Goal: Task Accomplishment & Management: Use online tool/utility

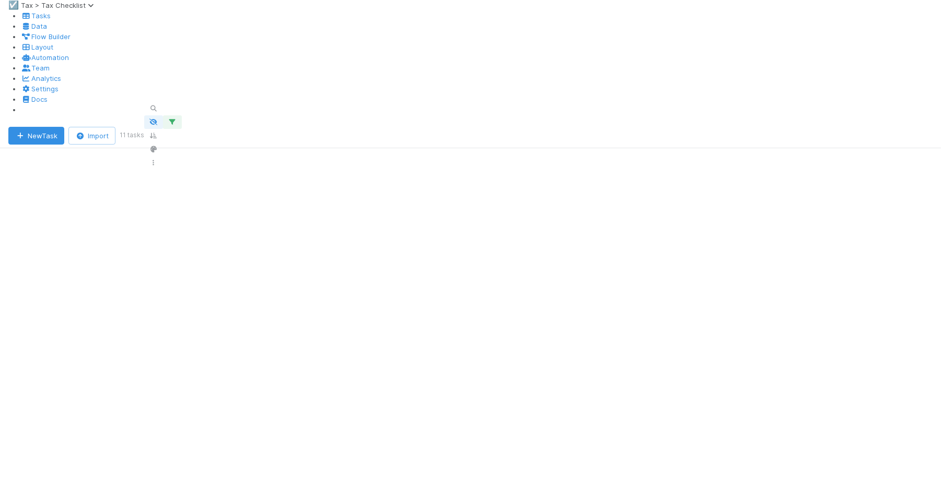
scroll to position [0, 1180]
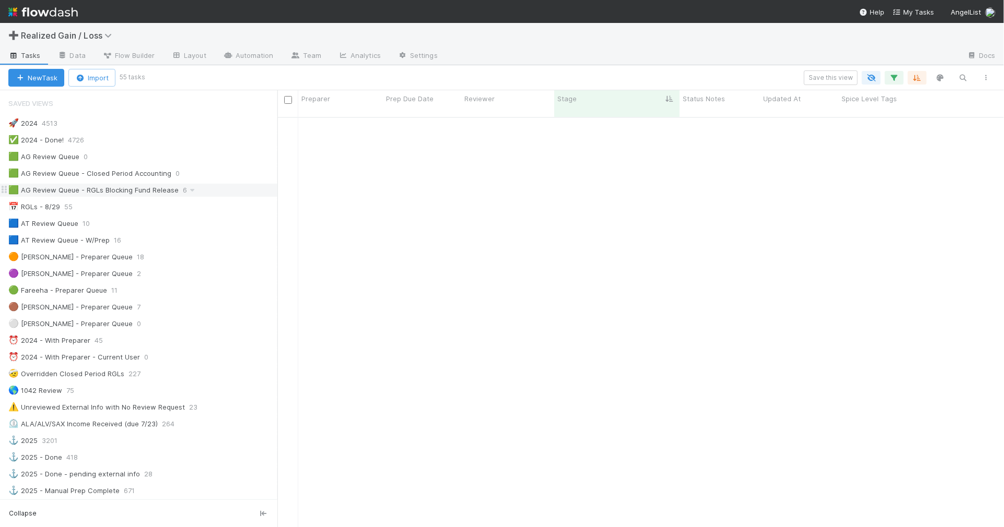
scroll to position [409, 717]
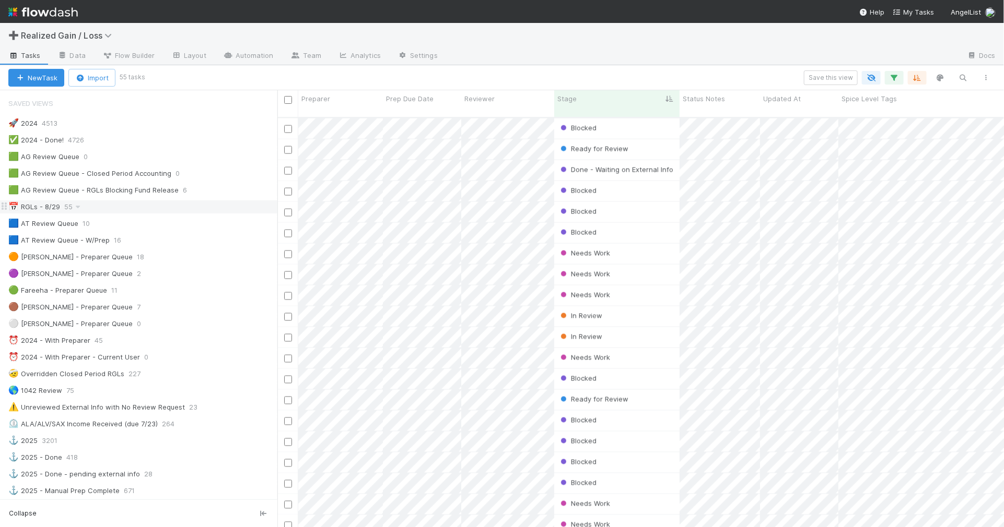
click at [152, 207] on div "📅 RGLs - 8/29 55" at bounding box center [142, 207] width 269 height 13
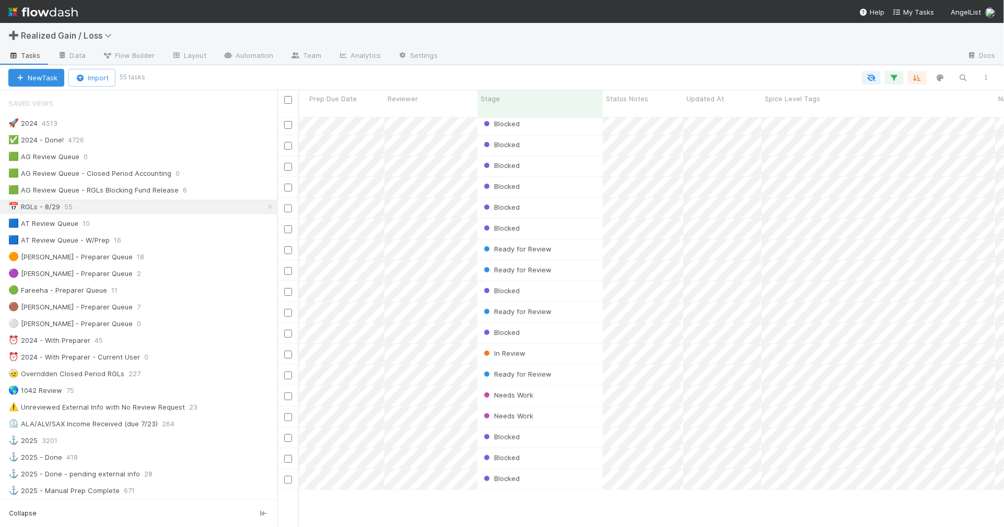
scroll to position [0, 77]
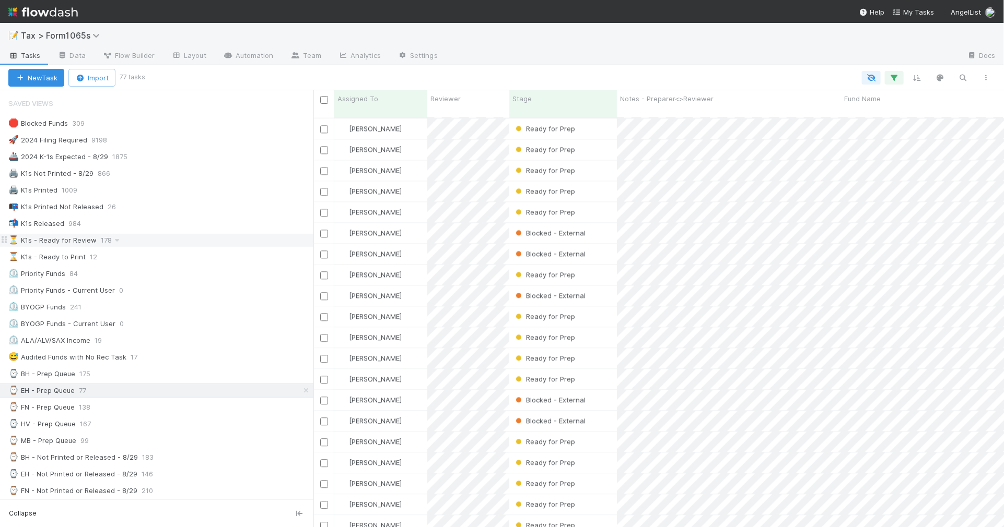
click at [192, 247] on div "⏳ K1s - Ready for Review 178" at bounding box center [160, 240] width 305 height 13
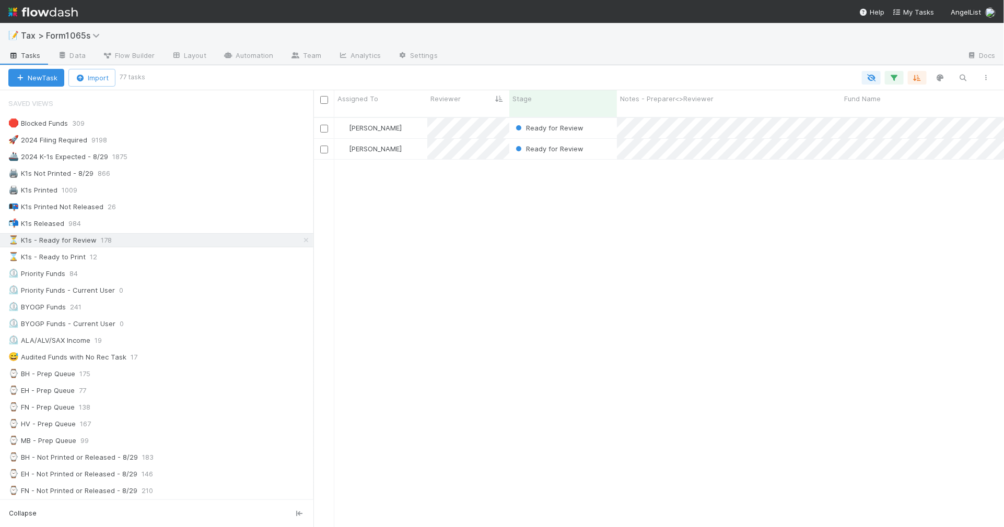
scroll to position [409, 681]
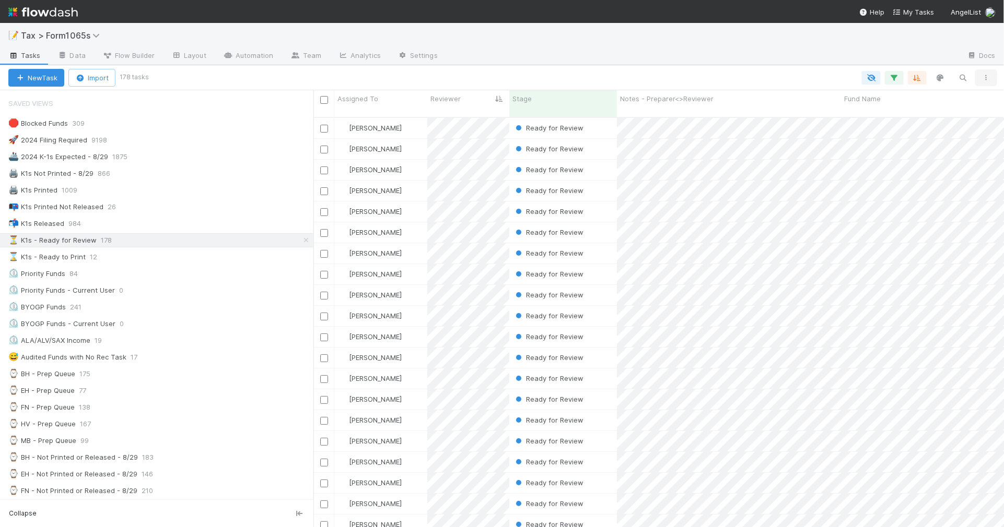
click at [989, 77] on icon "button" at bounding box center [986, 78] width 10 height 6
click at [698, 53] on div "View as list Comments Export view to CSV" at bounding box center [502, 263] width 1004 height 527
click at [991, 79] on icon "button" at bounding box center [986, 78] width 10 height 6
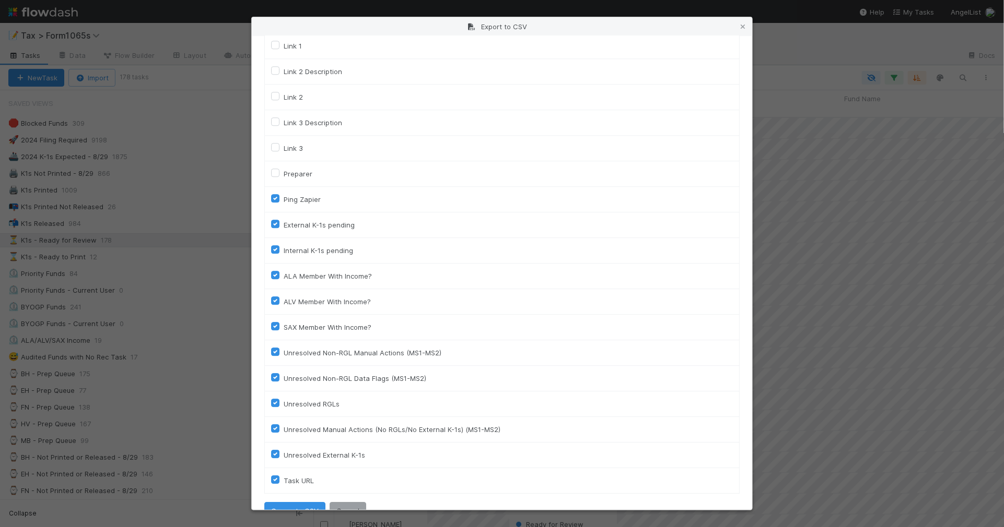
scroll to position [1421, 0]
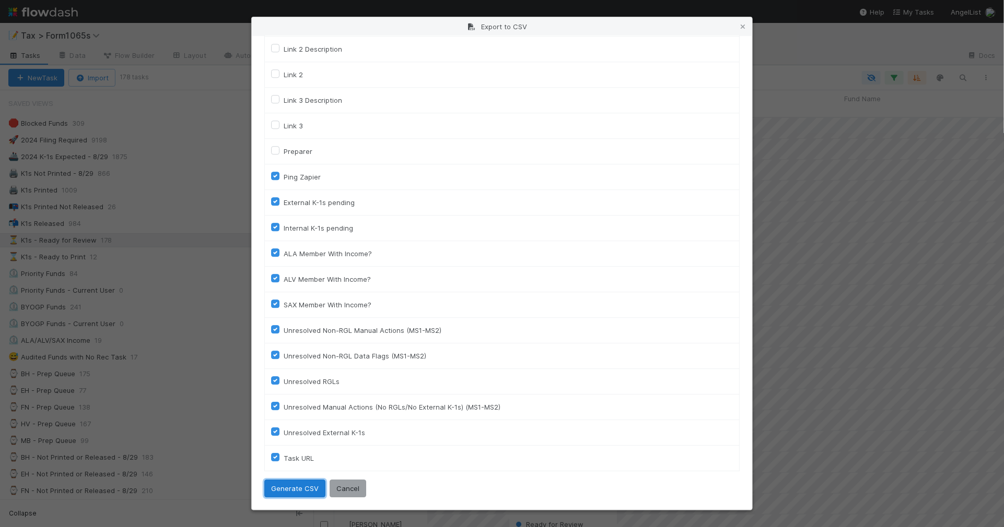
click at [296, 490] on button "Generate CSV" at bounding box center [294, 489] width 61 height 18
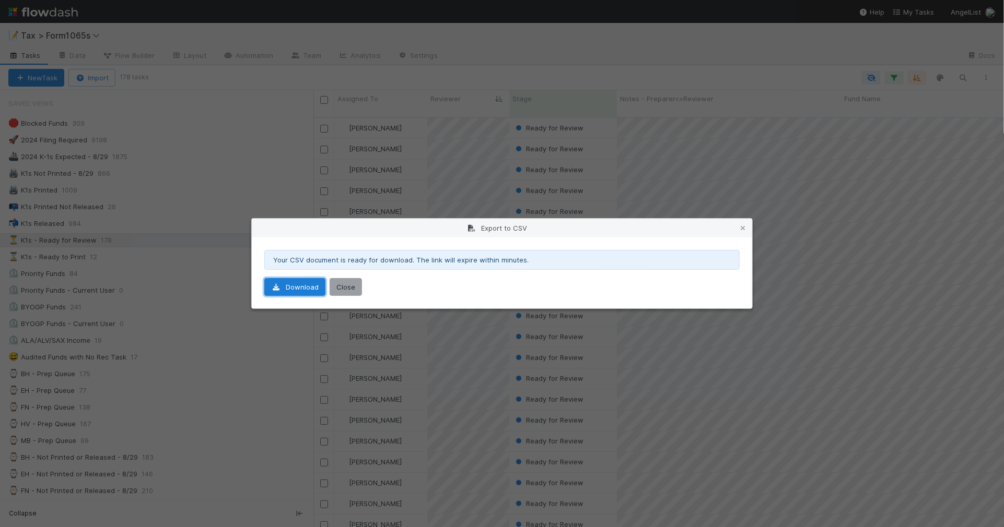
click at [300, 285] on link "Download" at bounding box center [294, 287] width 61 height 18
click at [742, 226] on icon at bounding box center [742, 228] width 10 height 7
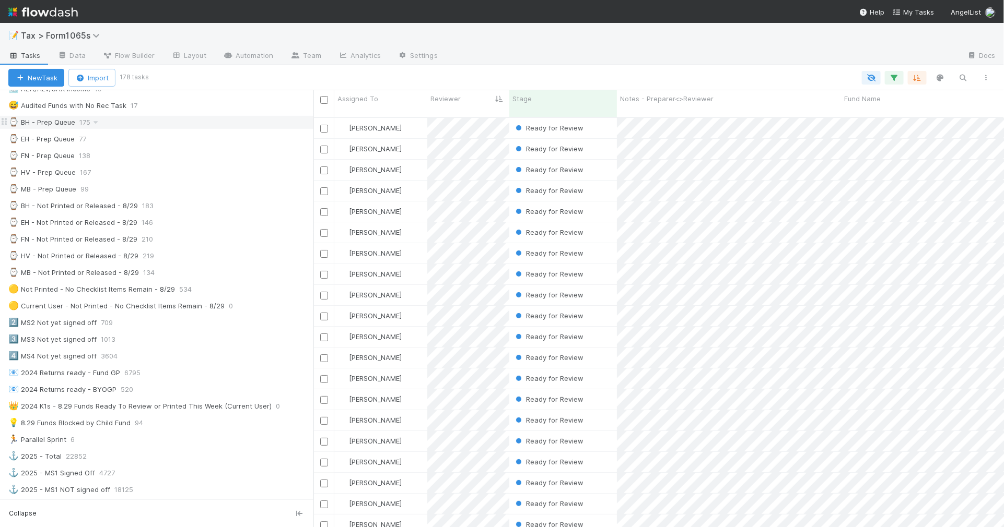
scroll to position [261, 0]
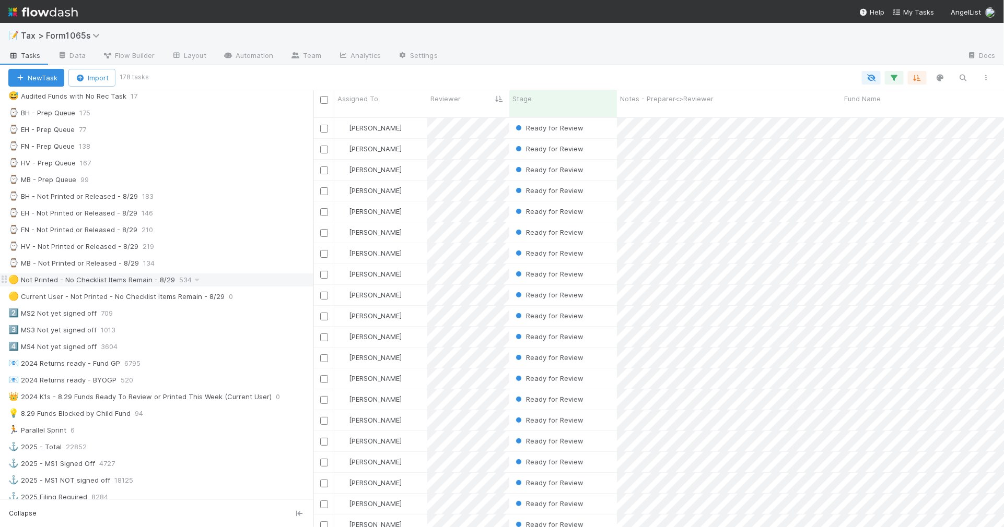
click at [222, 287] on div "🟡 Not Printed - No Checklist Items Remain - 8/29 534" at bounding box center [160, 280] width 305 height 13
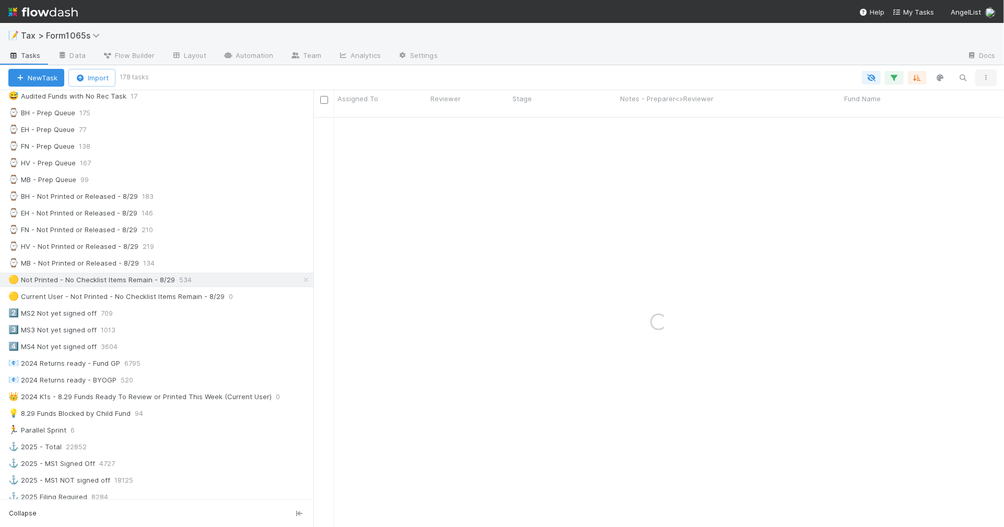
click at [991, 76] on icon "button" at bounding box center [986, 78] width 10 height 6
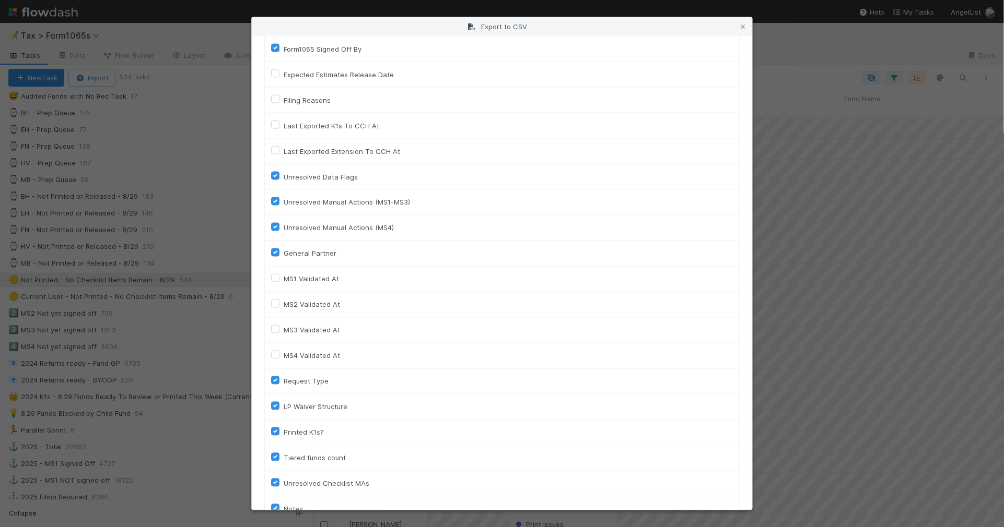
scroll to position [1421, 0]
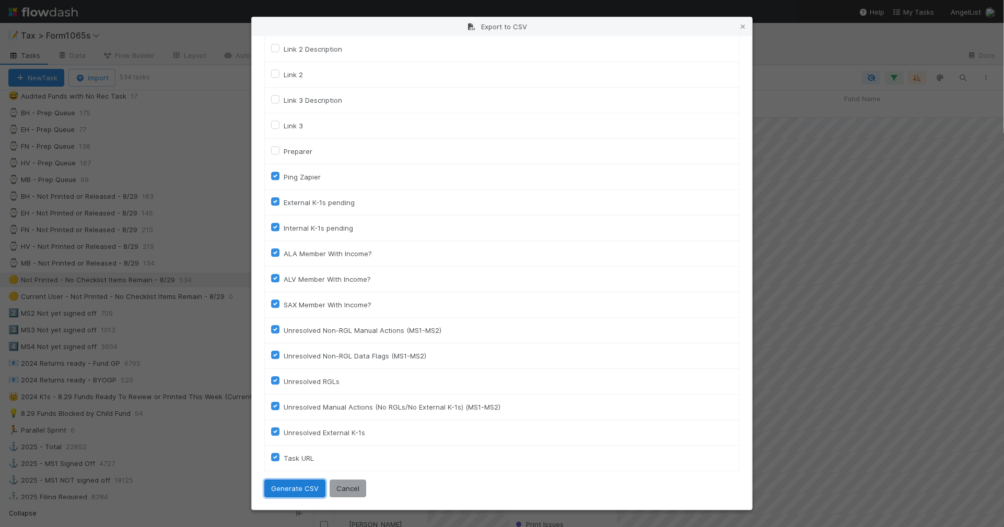
click at [288, 489] on button "Generate CSV" at bounding box center [294, 489] width 61 height 18
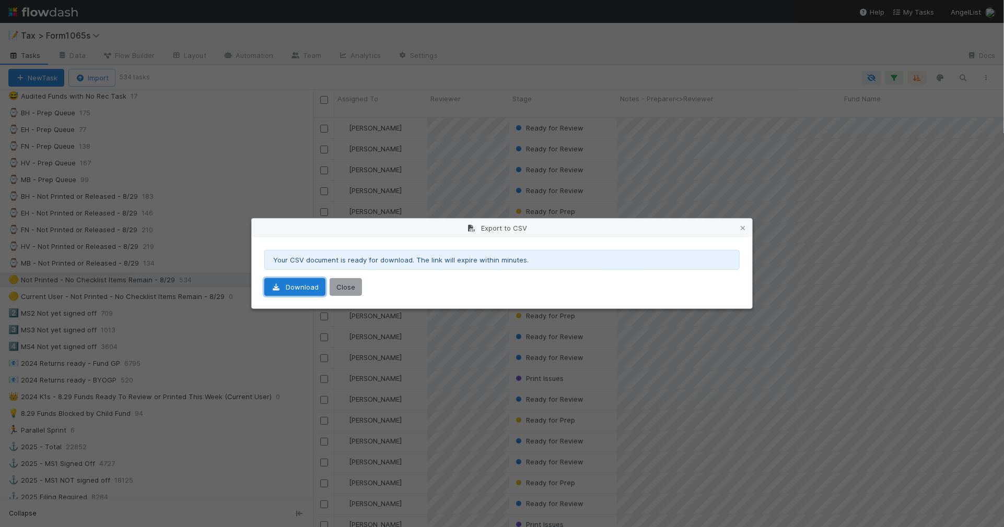
click at [299, 287] on link "Download" at bounding box center [294, 287] width 61 height 18
click at [743, 225] on icon at bounding box center [742, 228] width 10 height 7
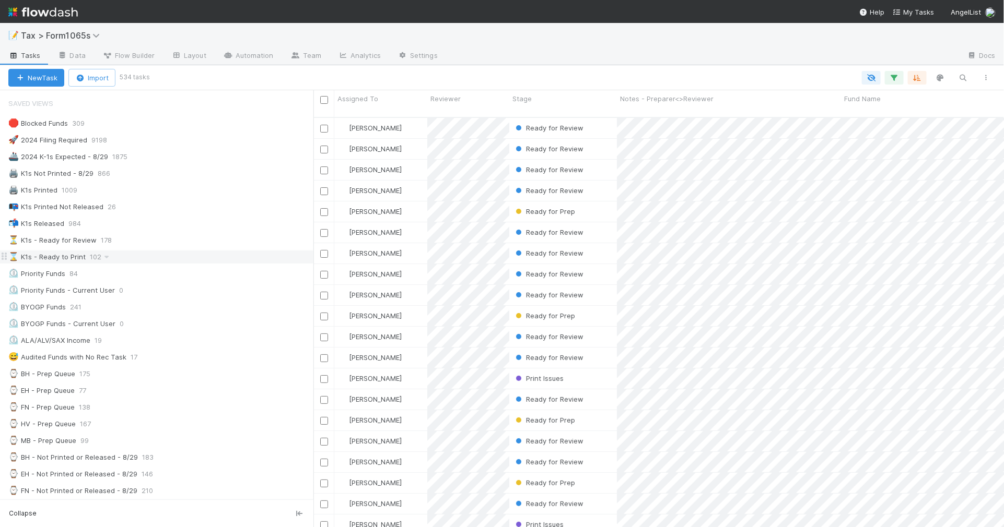
click at [154, 261] on div "⌛ K1s - Ready to Print 102" at bounding box center [160, 257] width 305 height 13
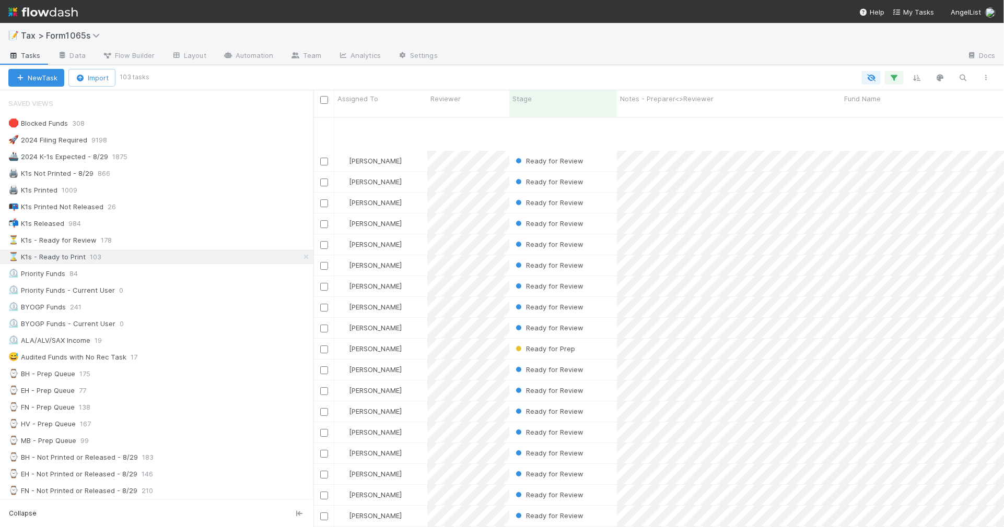
scroll to position [1743, 0]
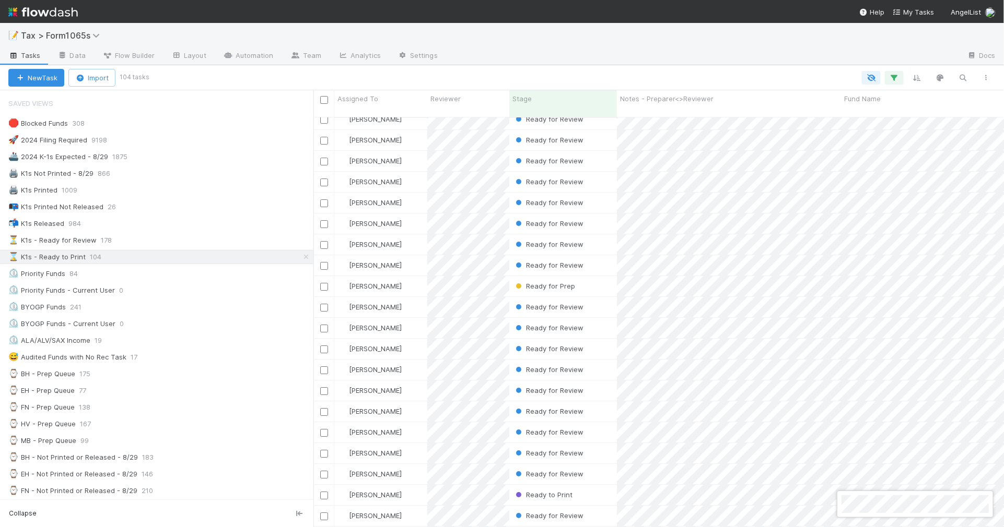
click at [554, 64] on div at bounding box center [502, 263] width 1004 height 527
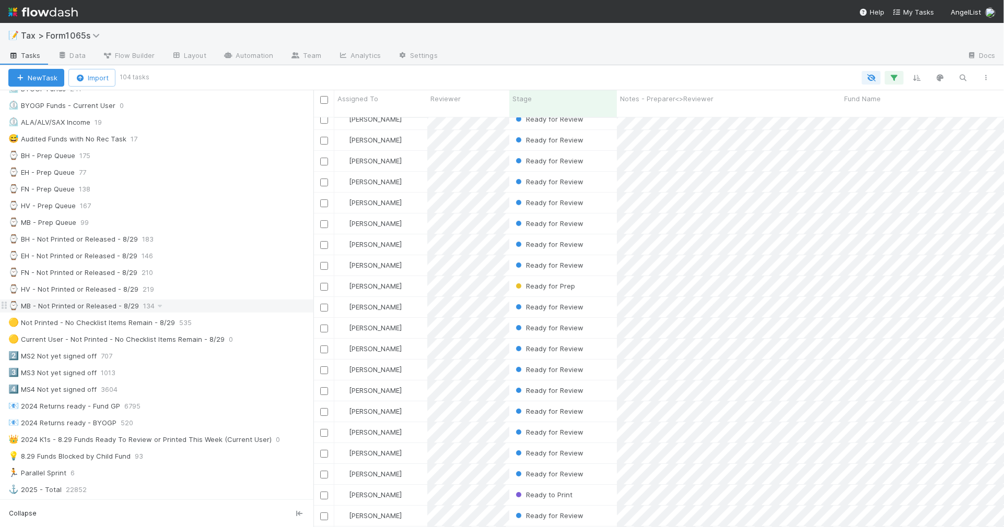
scroll to position [196, 0]
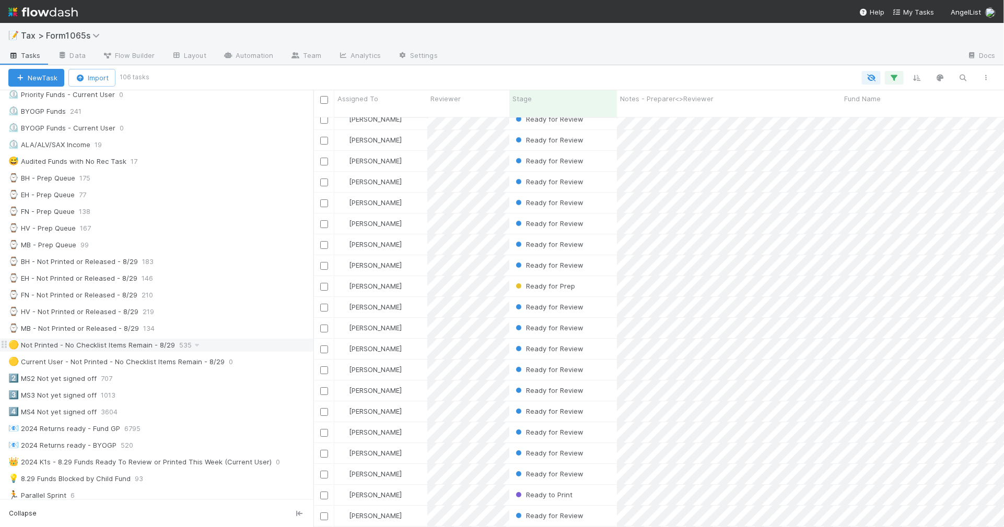
click at [239, 352] on div "🟡 Not Printed - No Checklist Items Remain - 8/29 535" at bounding box center [160, 345] width 305 height 13
drag, startPoint x: 777, startPoint y: 52, endPoint x: 703, endPoint y: 40, distance: 74.1
click at [777, 52] on div at bounding box center [702, 56] width 512 height 17
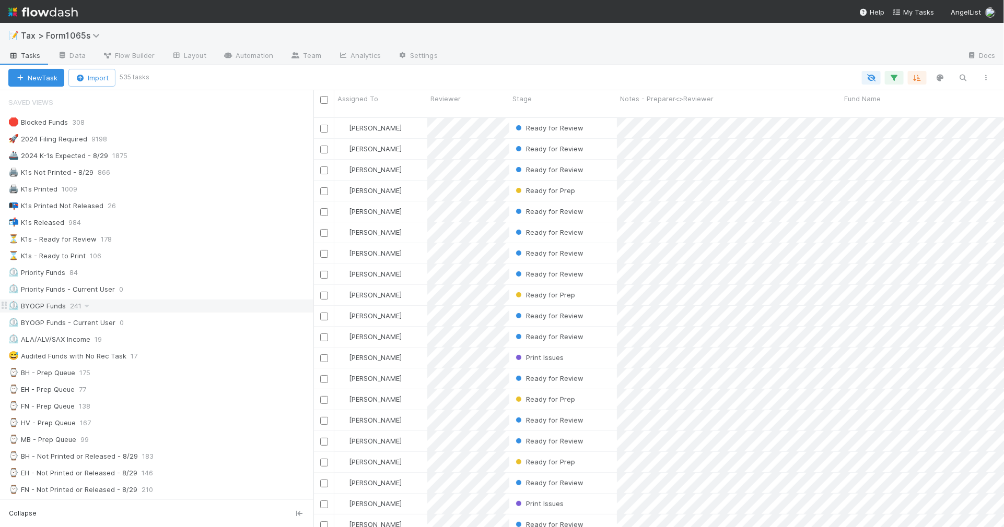
scroll to position [0, 0]
click at [141, 240] on div "⏳ K1s - Ready for Review 178" at bounding box center [160, 240] width 305 height 13
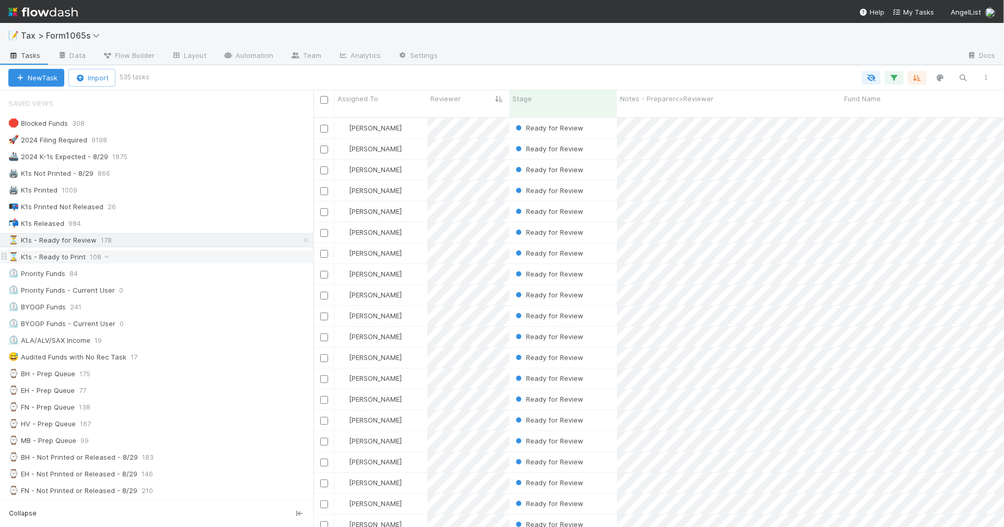
scroll to position [409, 681]
click at [151, 257] on div "⌛ K1s - Ready to Print 108" at bounding box center [160, 257] width 305 height 13
click at [989, 78] on icon "button" at bounding box center [986, 78] width 10 height 6
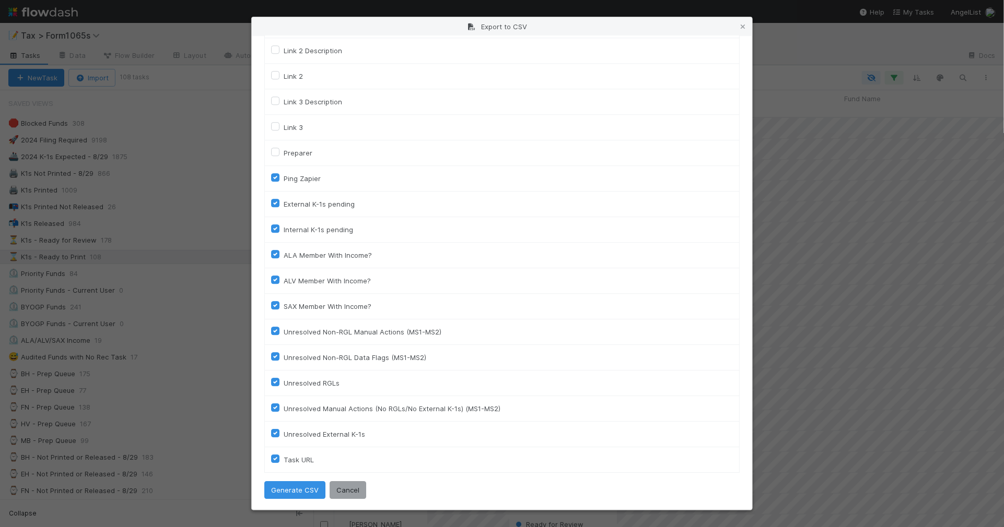
scroll to position [1421, 0]
click at [301, 486] on button "Generate CSV" at bounding box center [294, 489] width 61 height 18
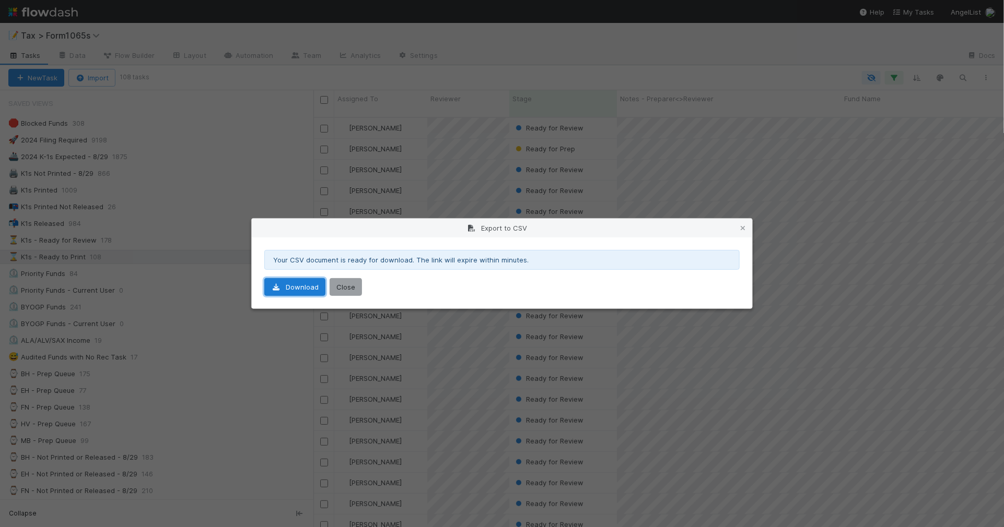
click at [298, 291] on link "Download" at bounding box center [294, 287] width 61 height 18
click at [743, 228] on icon at bounding box center [742, 228] width 10 height 7
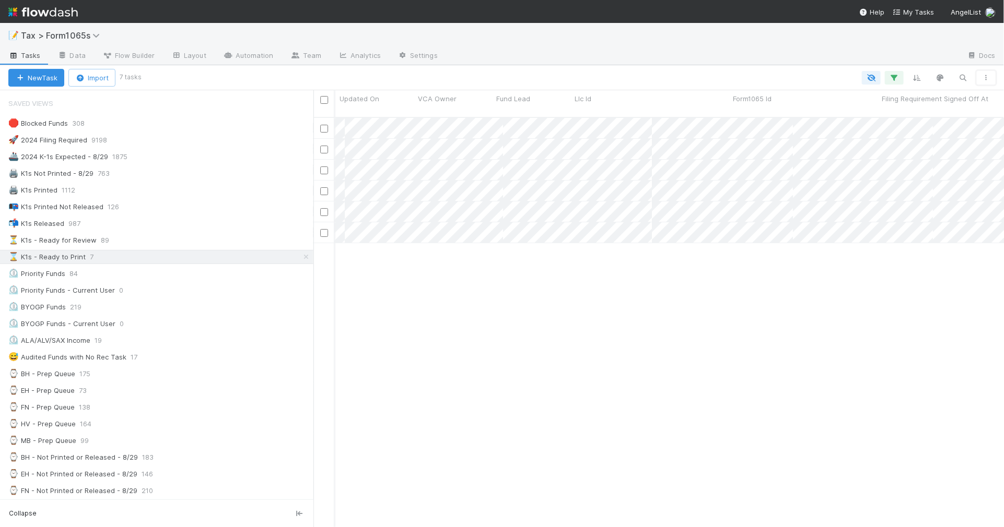
scroll to position [0, 1883]
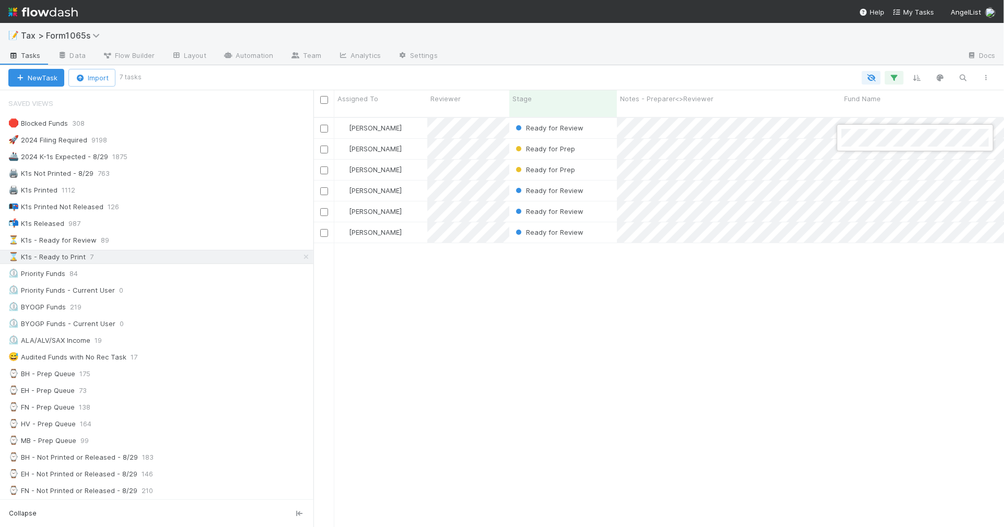
click at [546, 330] on div at bounding box center [502, 263] width 1004 height 527
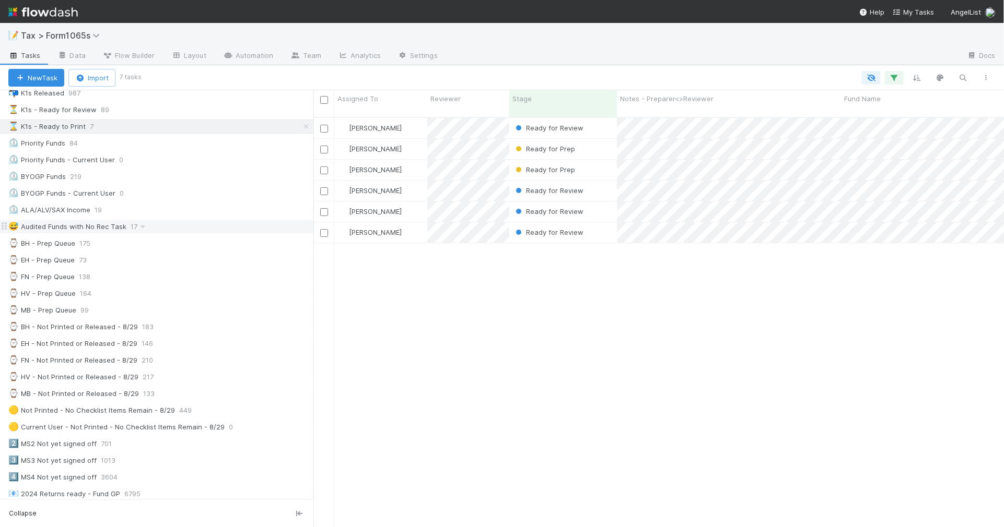
scroll to position [65, 0]
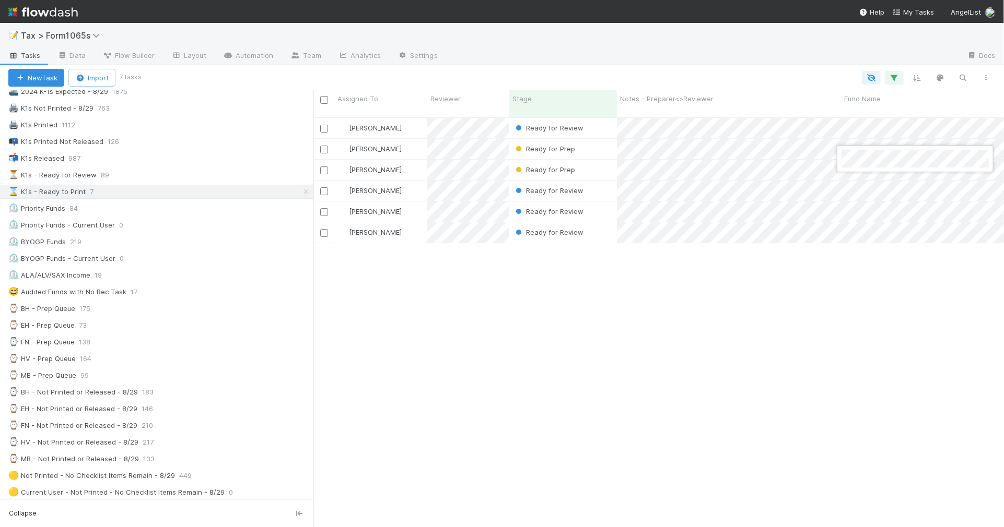
click at [800, 355] on div at bounding box center [502, 263] width 1004 height 527
click at [183, 145] on div "📭 K1s Printed Not Released 126" at bounding box center [160, 141] width 305 height 13
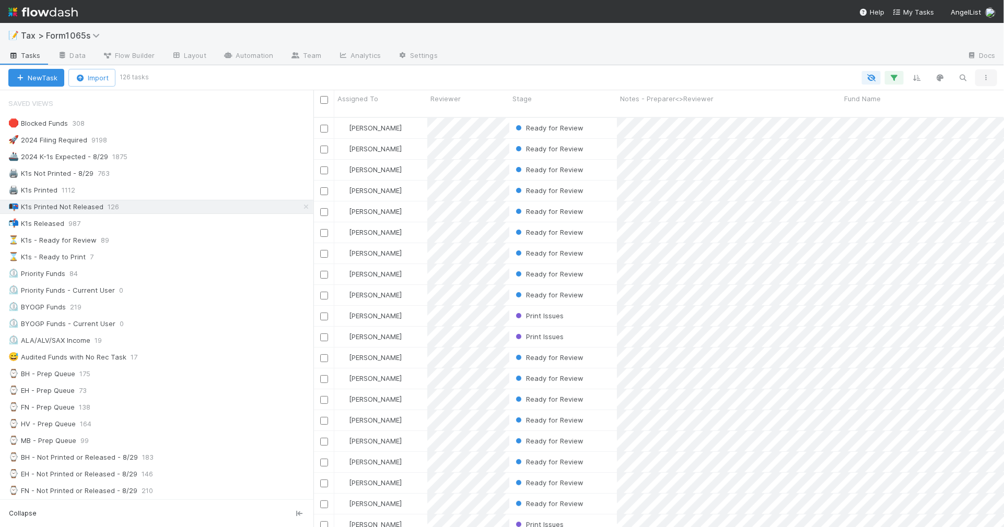
click at [988, 79] on icon "button" at bounding box center [986, 78] width 10 height 6
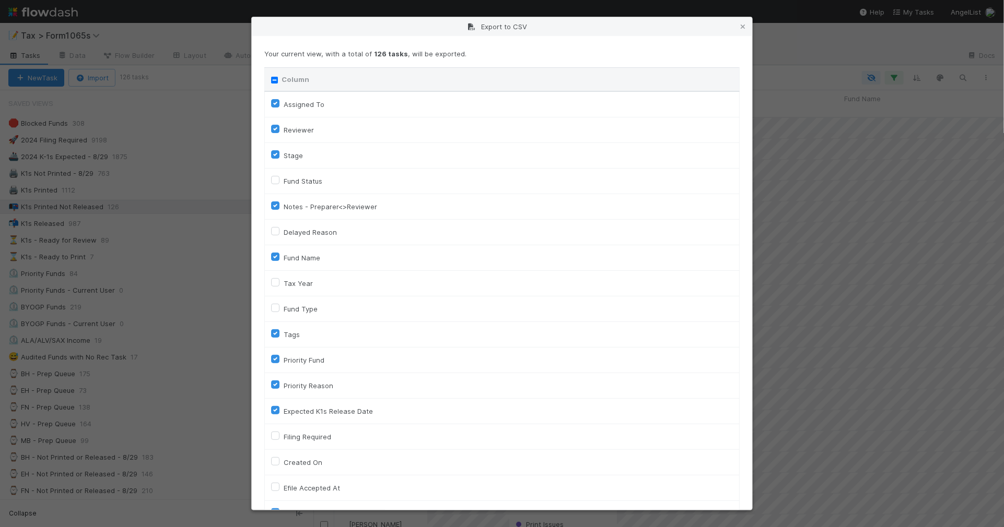
click at [277, 80] on input "Column" at bounding box center [274, 80] width 7 height 7
checkbox input "true"
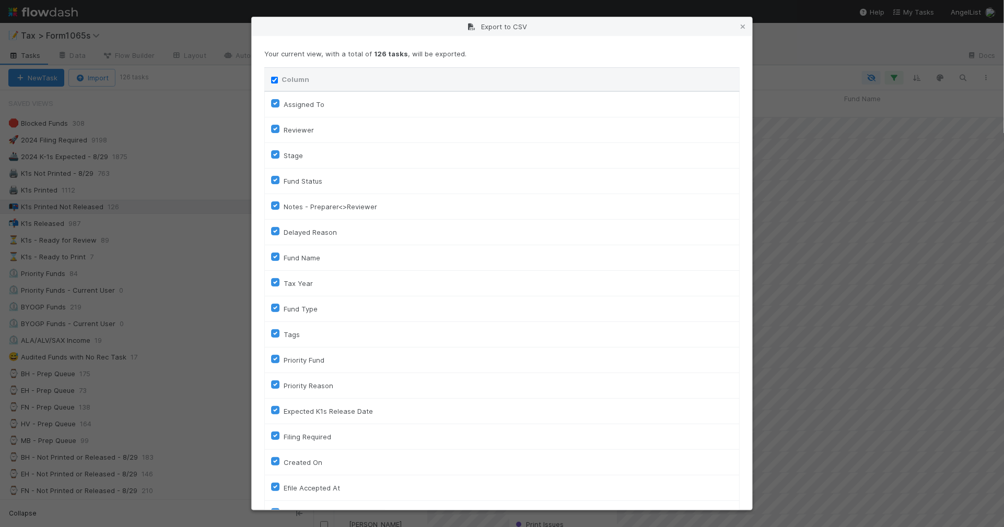
checkbox input "true"
checkbox On "true"
checkbox input "true"
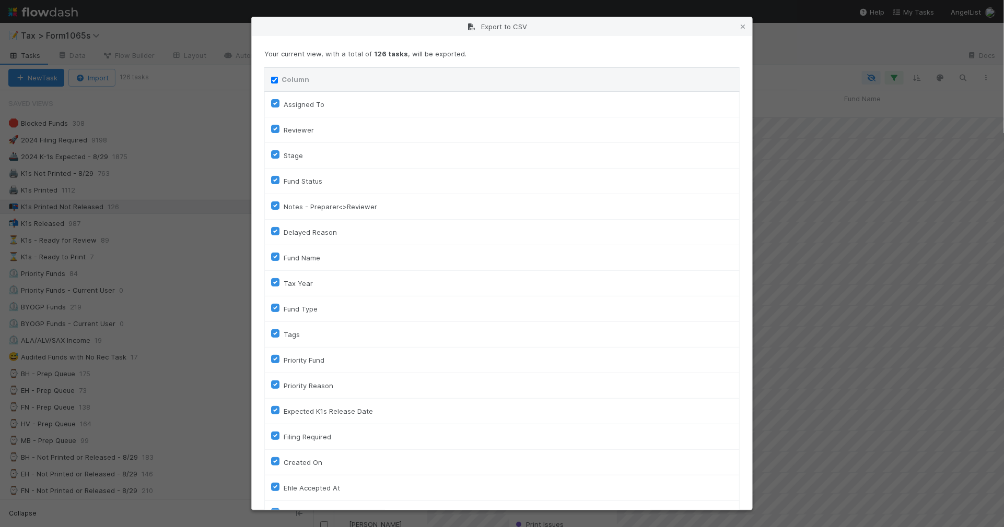
checkbox input "true"
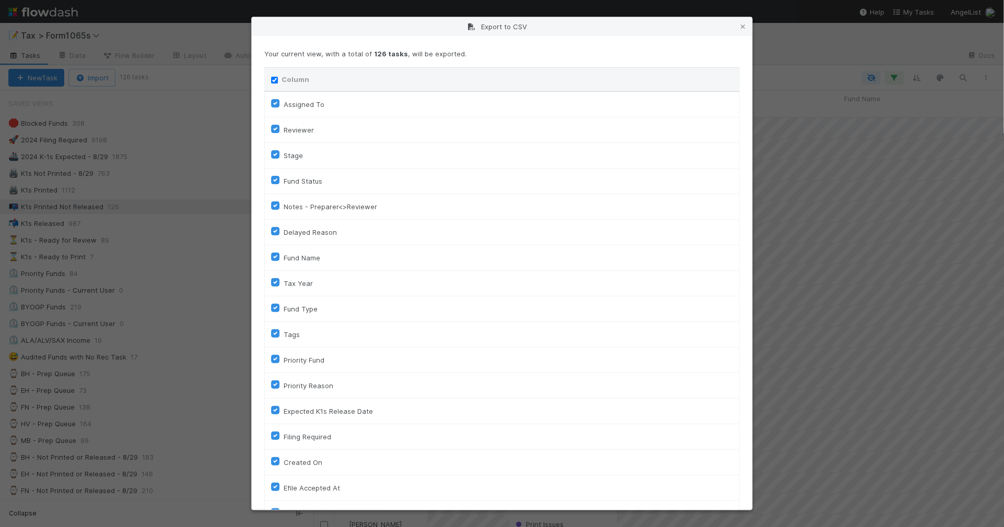
checkbox input "true"
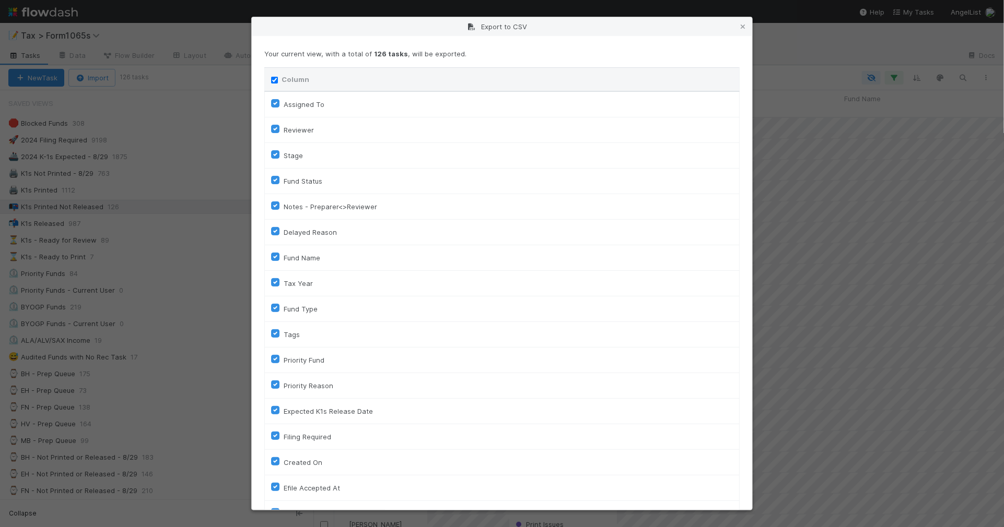
checkbox input "true"
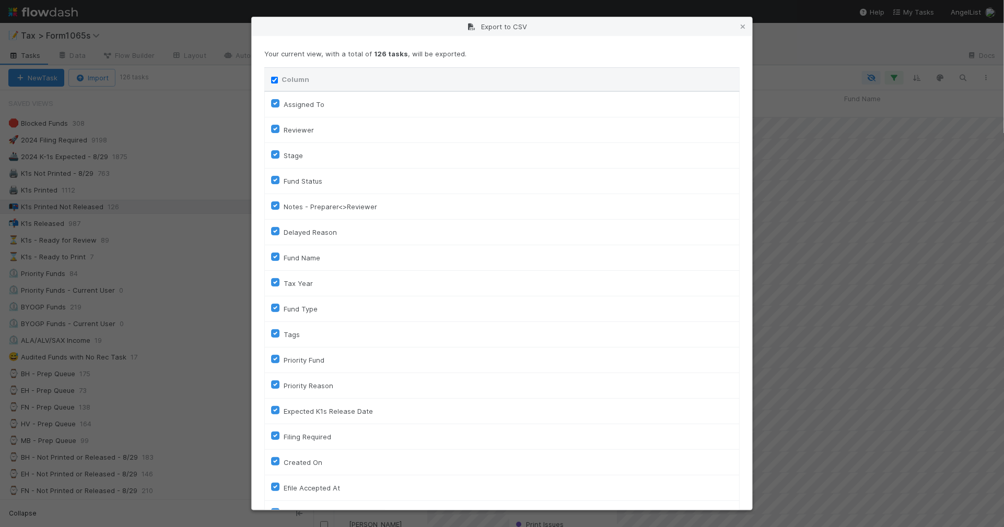
checkbox input "true"
click at [276, 80] on input "Column" at bounding box center [274, 80] width 7 height 7
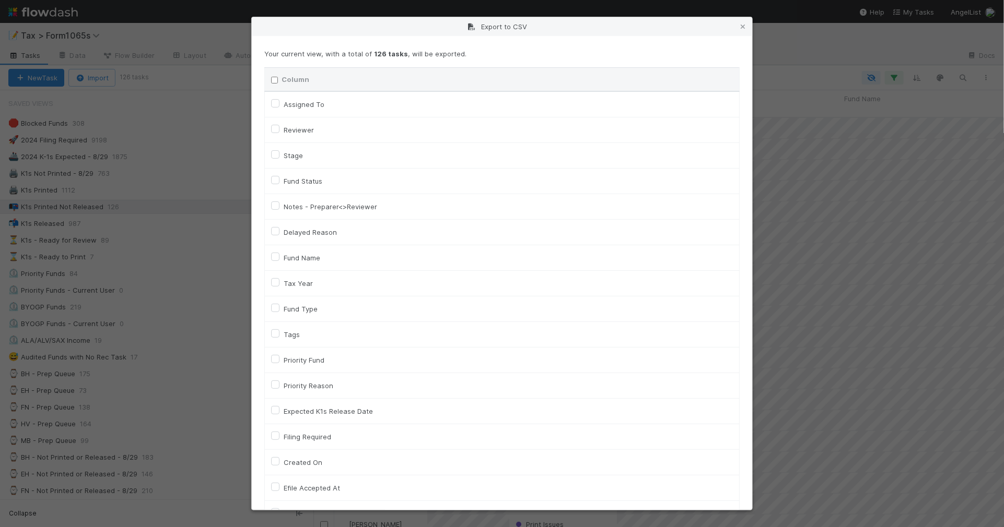
checkbox input "false"
checkbox To "false"
checkbox input "false"
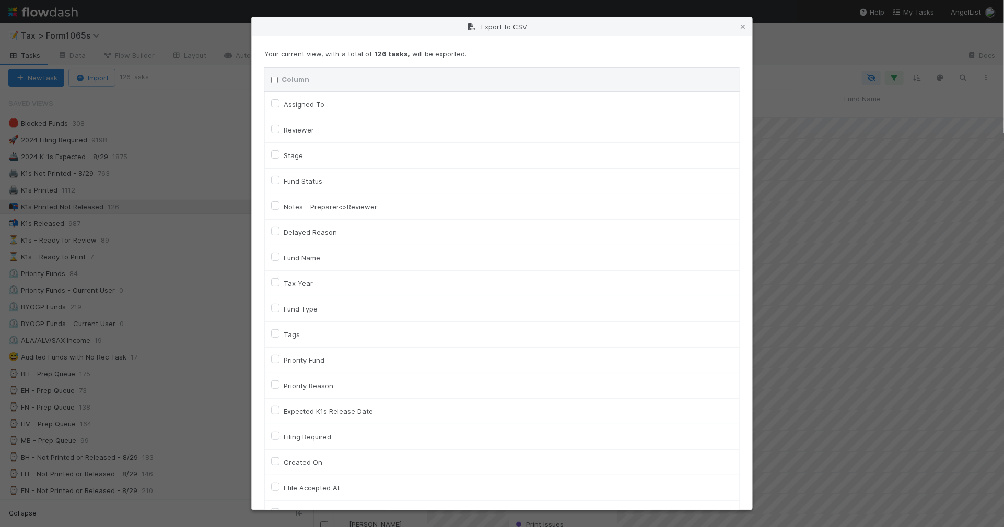
checkbox input "false"
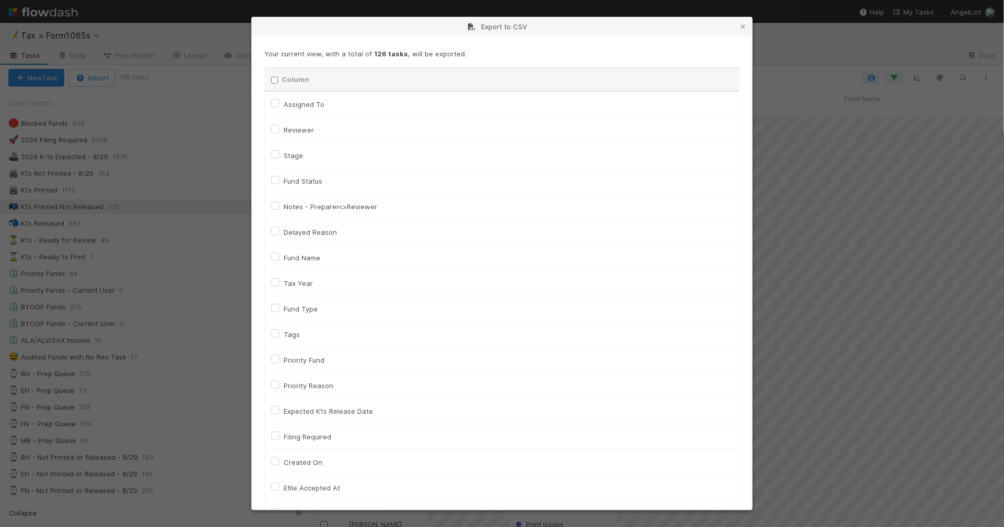
checkbox input "false"
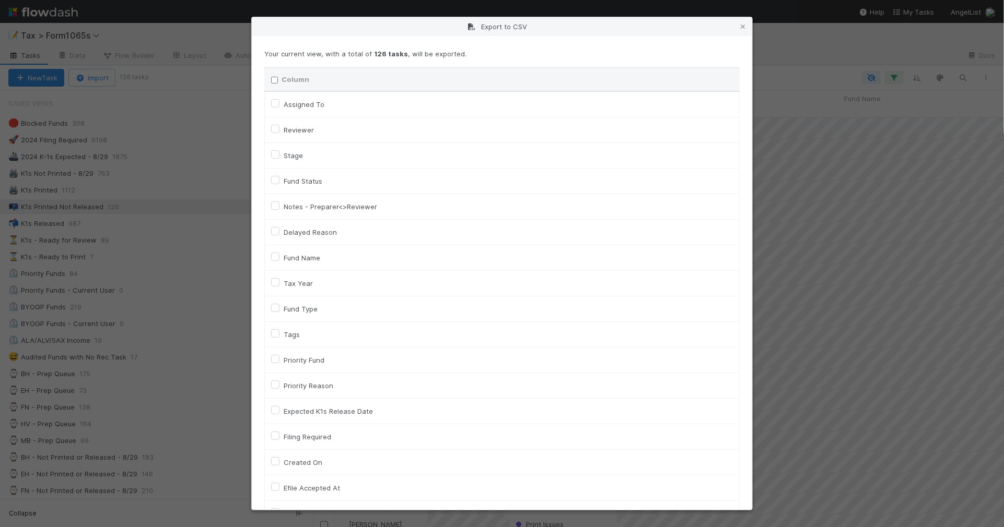
checkbox On "false"
checkbox input "false"
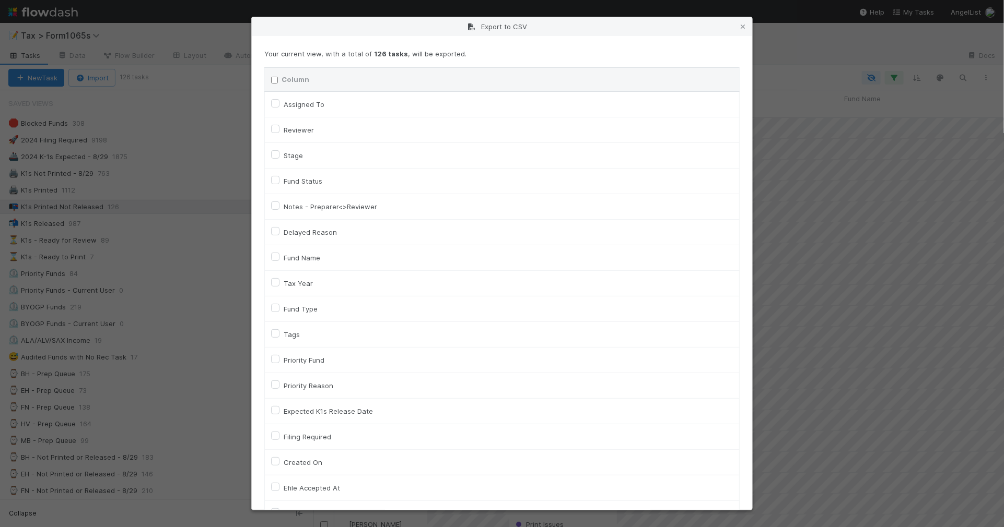
checkbox On "false"
checkbox input "false"
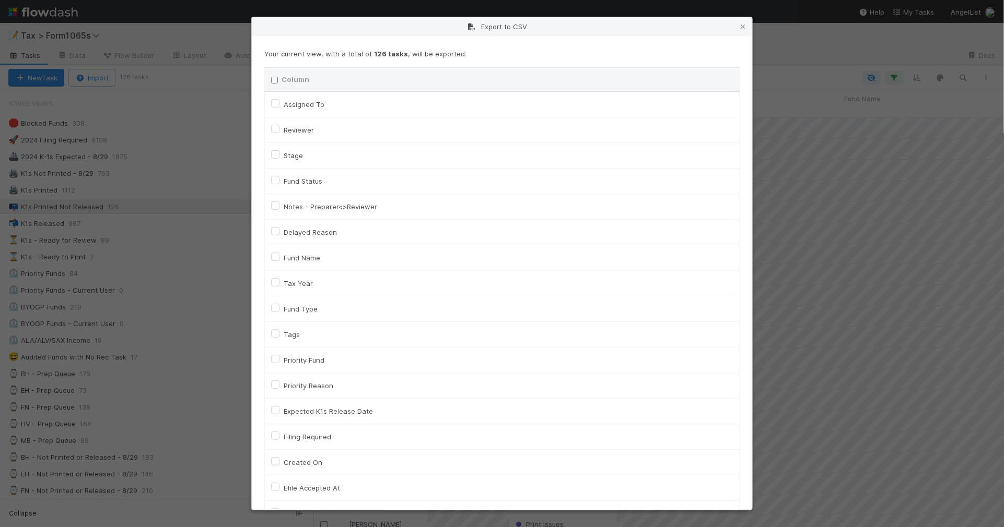
checkbox input "false"
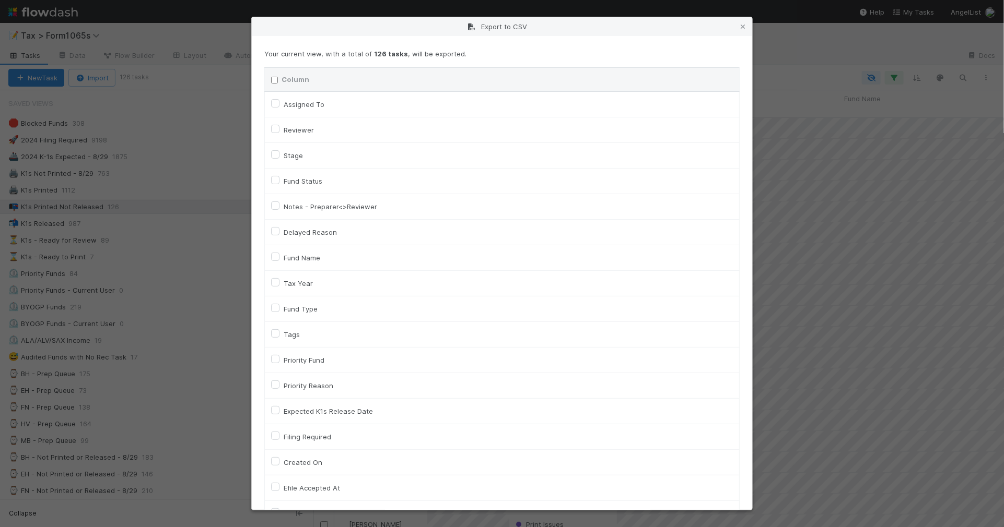
checkbox input "false"
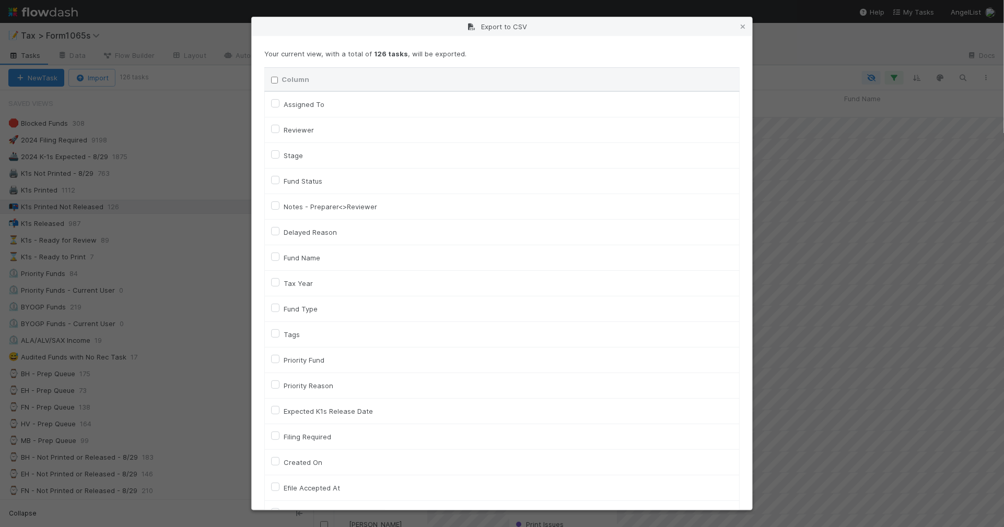
checkbox input "false"
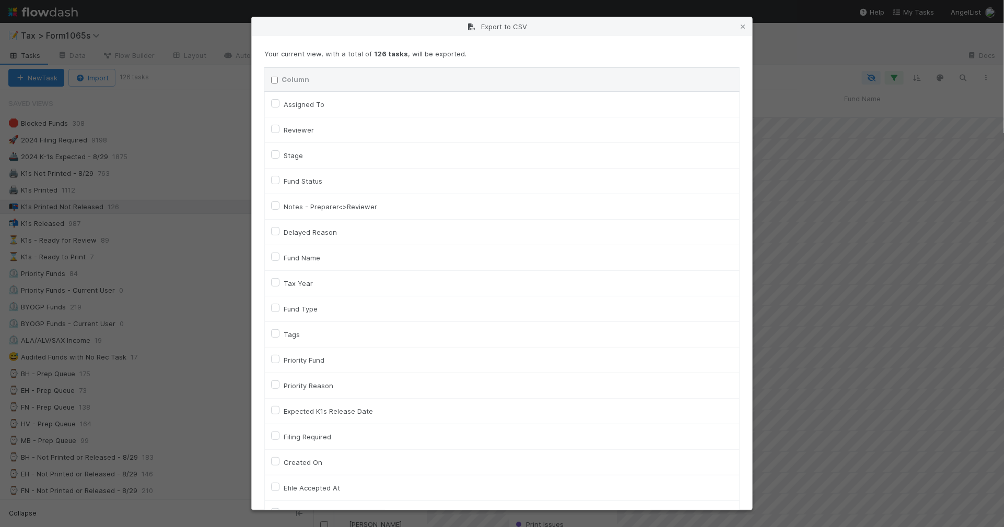
checkbox input "false"
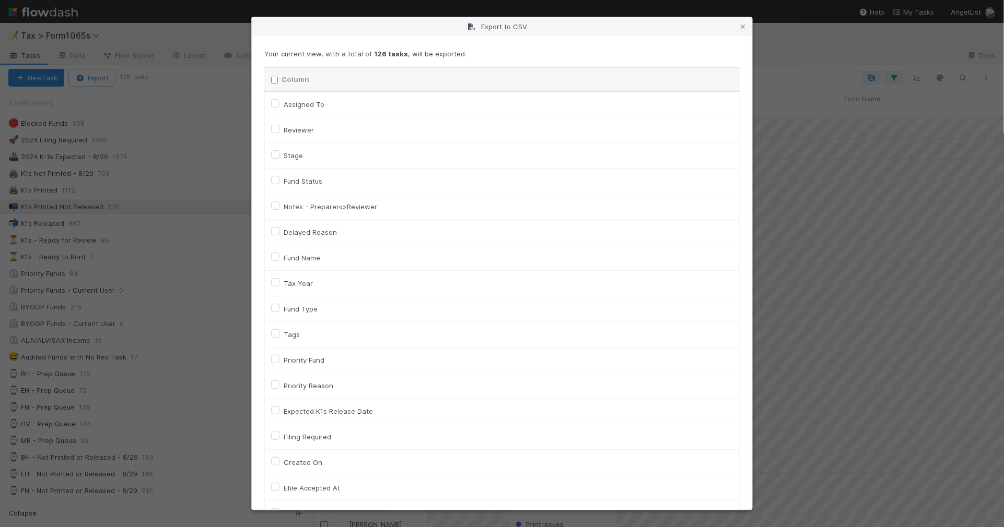
checkbox input "false"
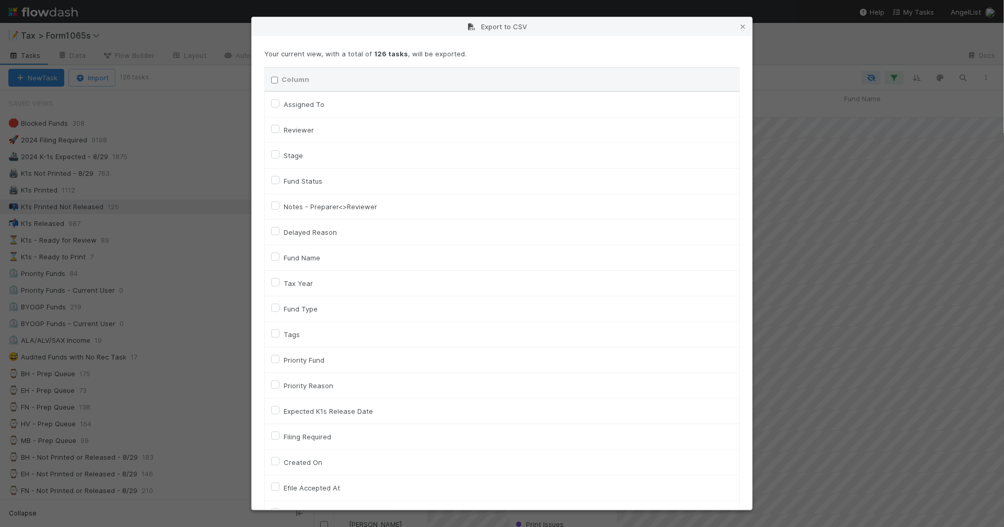
checkbox input "false"
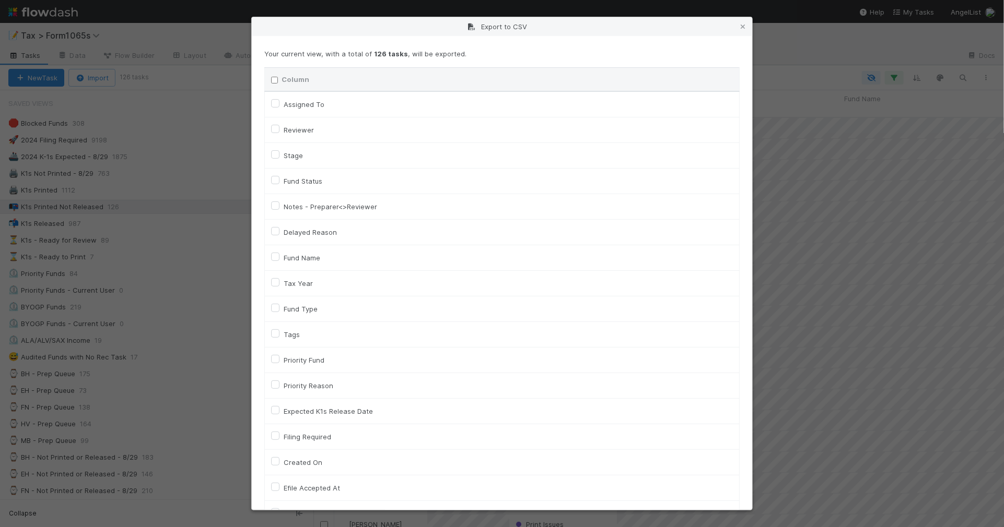
checkbox input "false"
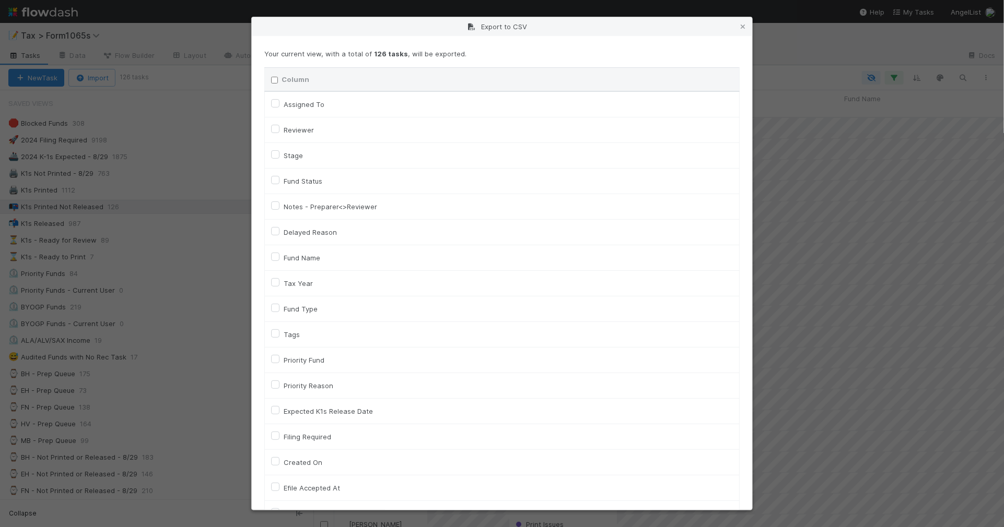
checkbox input "false"
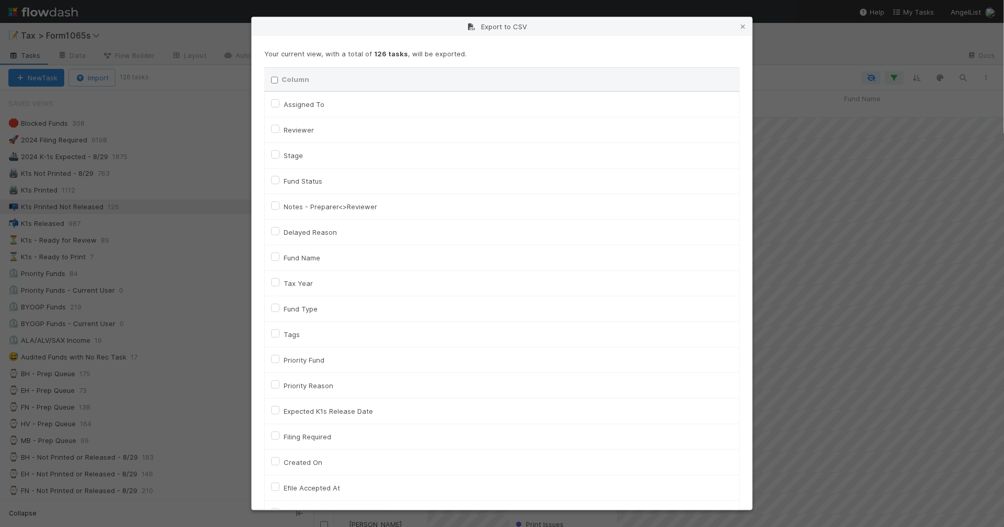
checkbox input "false"
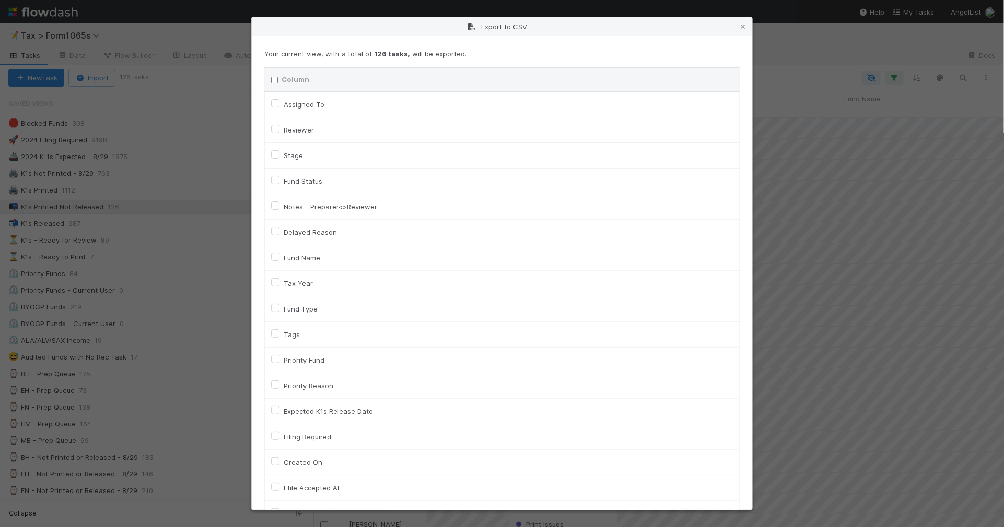
checkbox URL "false"
click at [298, 280] on label "Tax Year" at bounding box center [298, 283] width 29 height 13
click at [279, 280] on input "Tax Year" at bounding box center [275, 281] width 8 height 9
checkbox input "true"
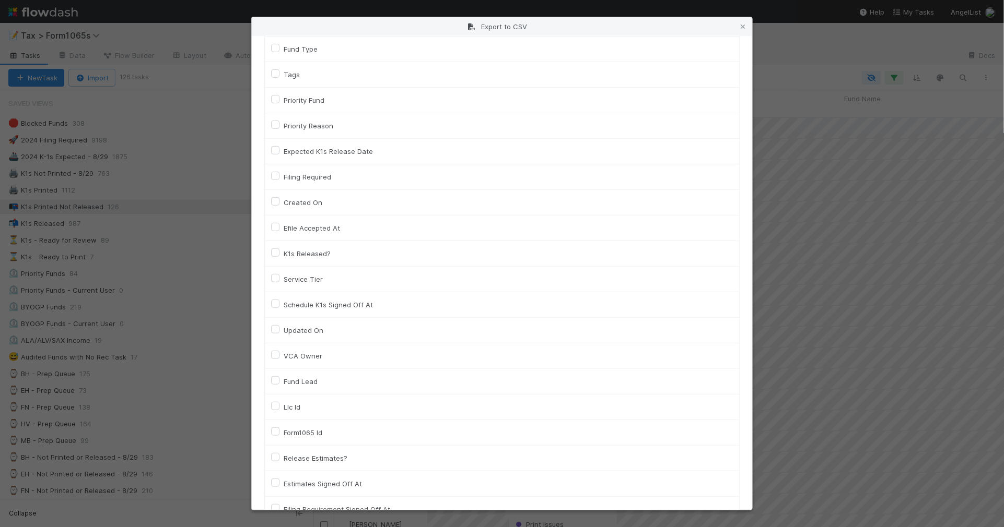
scroll to position [261, 0]
click at [298, 413] on label "Llc Id" at bounding box center [292, 406] width 17 height 13
click at [279, 409] on input "Llc Id" at bounding box center [275, 404] width 8 height 9
checkbox input "true"
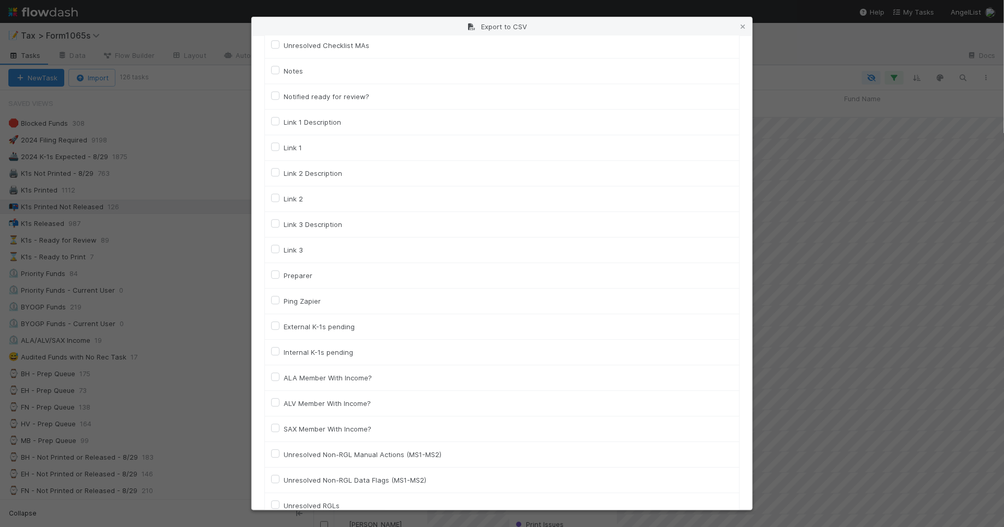
scroll to position [1421, 0]
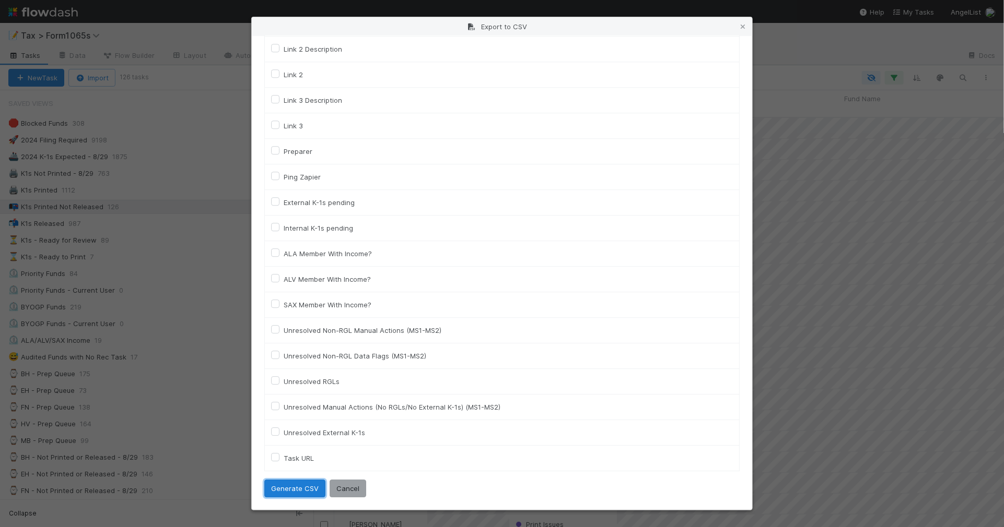
click at [285, 487] on button "Generate CSV" at bounding box center [294, 489] width 61 height 18
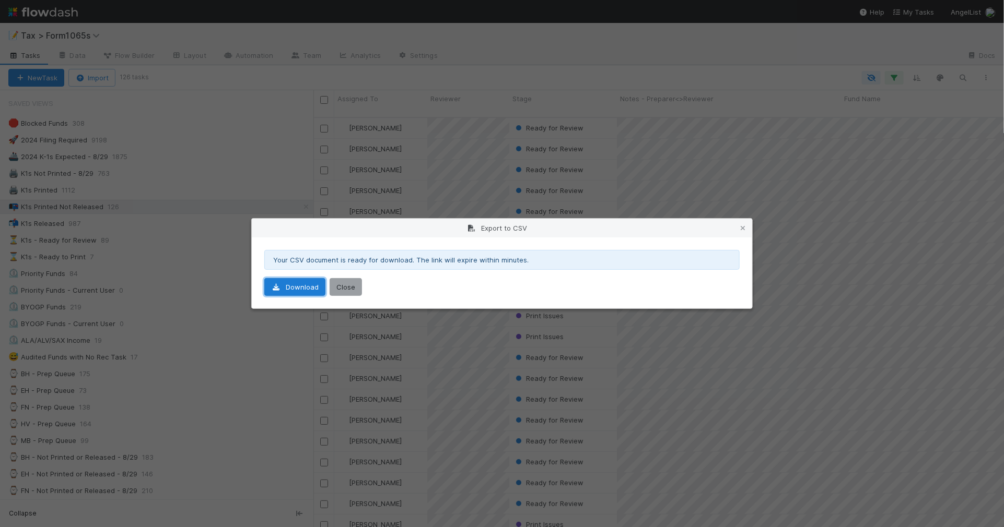
click at [299, 281] on link "Download" at bounding box center [294, 287] width 61 height 18
drag, startPoint x: 743, startPoint y: 226, endPoint x: 590, endPoint y: 226, distance: 153.0
click at [743, 226] on icon at bounding box center [742, 228] width 10 height 7
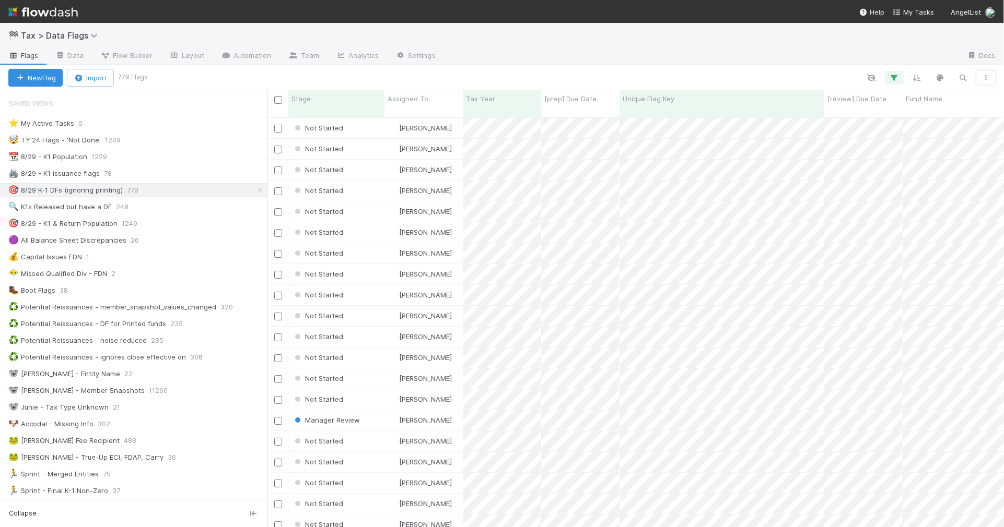
scroll to position [409, 727]
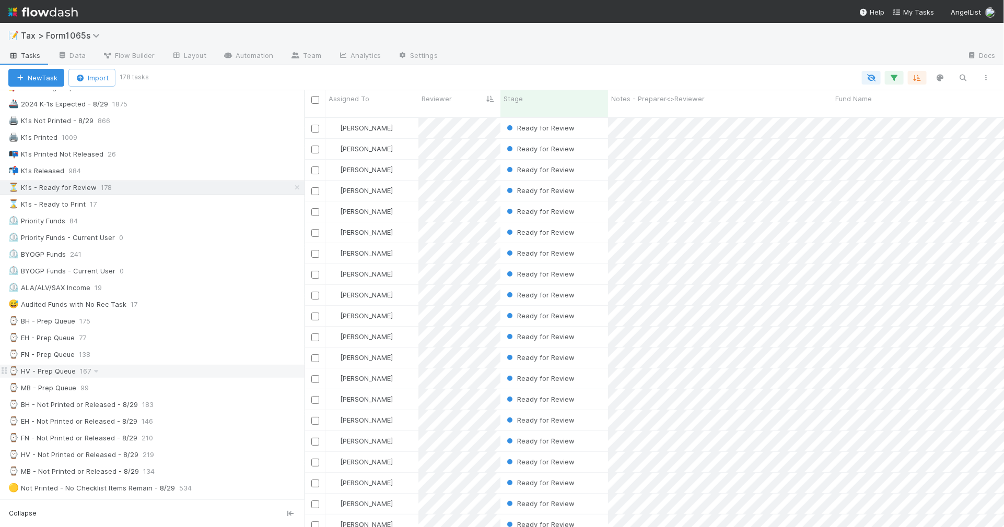
scroll to position [196, 0]
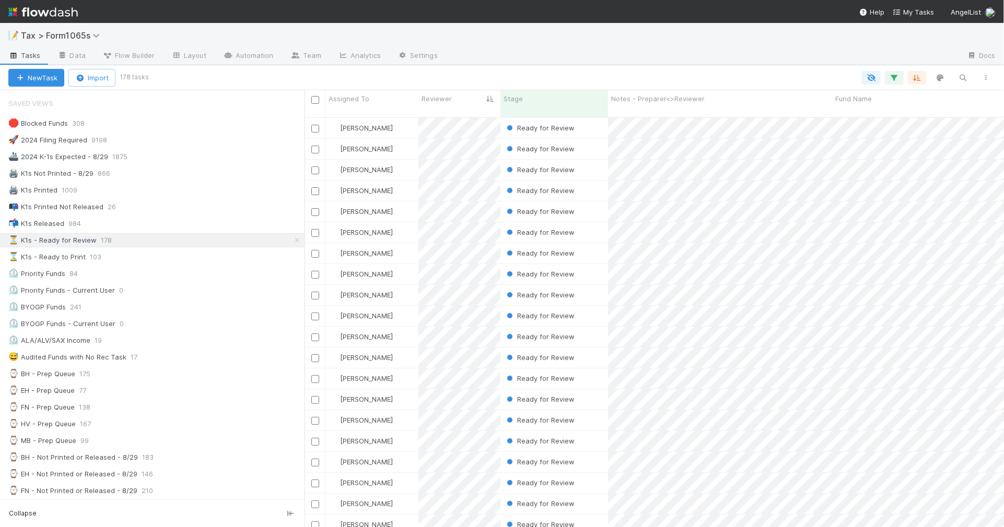
scroll to position [196, 0]
